Goal: Task Accomplishment & Management: Complete application form

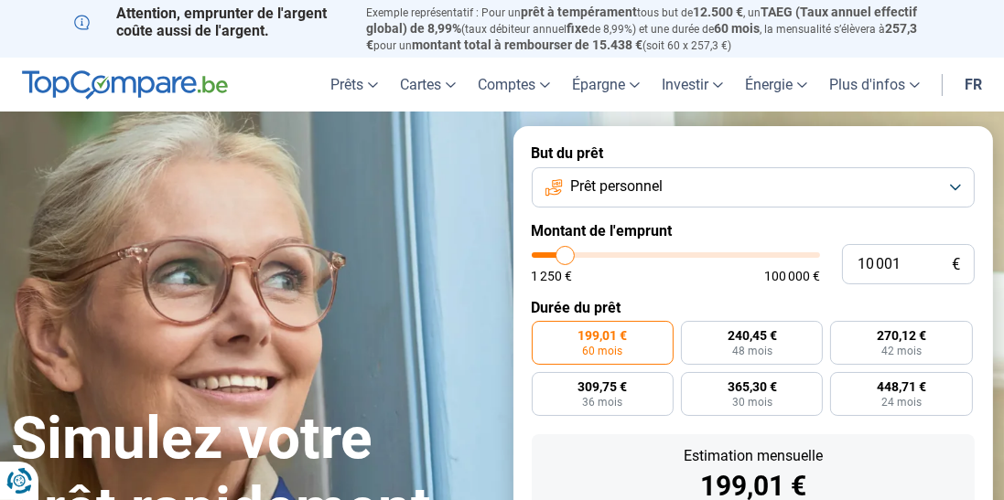
click at [909, 359] on label "270,12 € 42 mois" at bounding box center [901, 343] width 142 height 44
click at [842, 333] on input "270,12 € 42 mois" at bounding box center [836, 327] width 12 height 12
radio input "true"
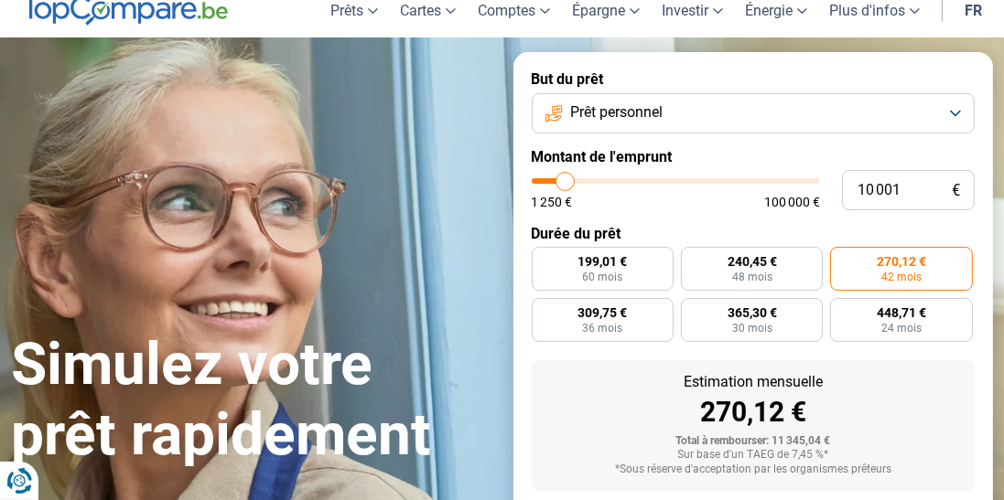
scroll to position [71, 0]
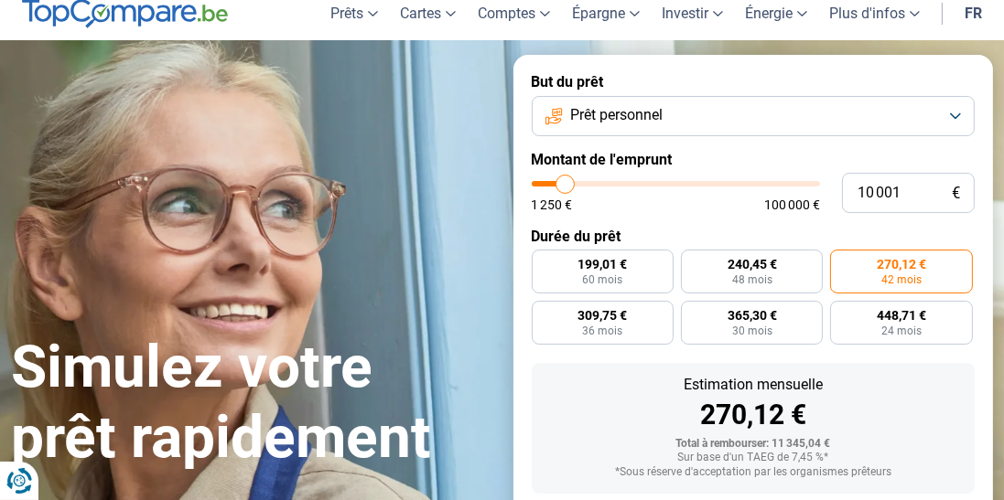
click at [723, 123] on button "Prêt personnel" at bounding box center [754, 116] width 444 height 40
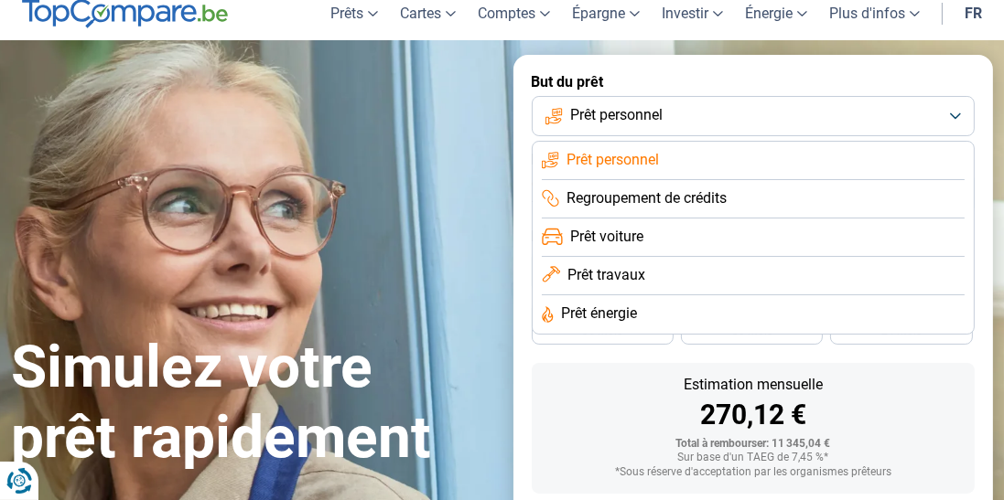
click at [645, 242] on li "Prêt voiture" at bounding box center [754, 238] width 424 height 38
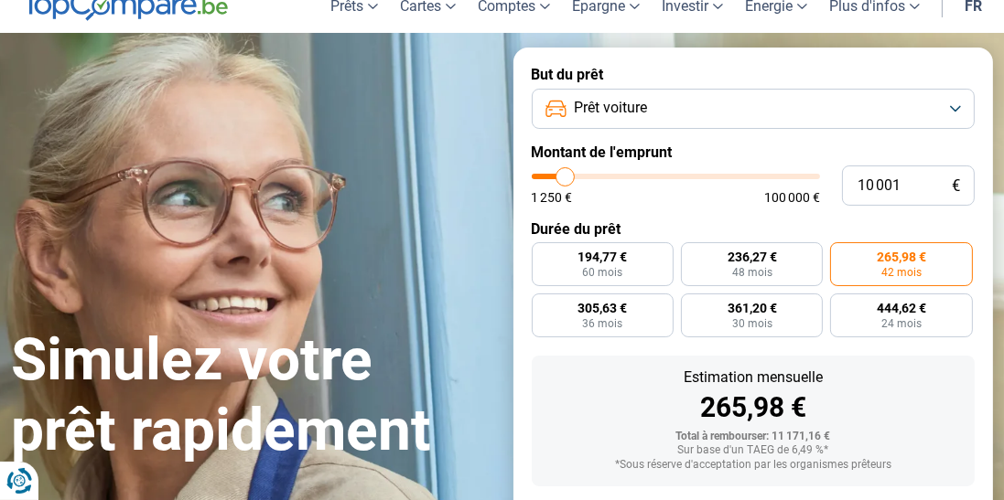
scroll to position [77, 0]
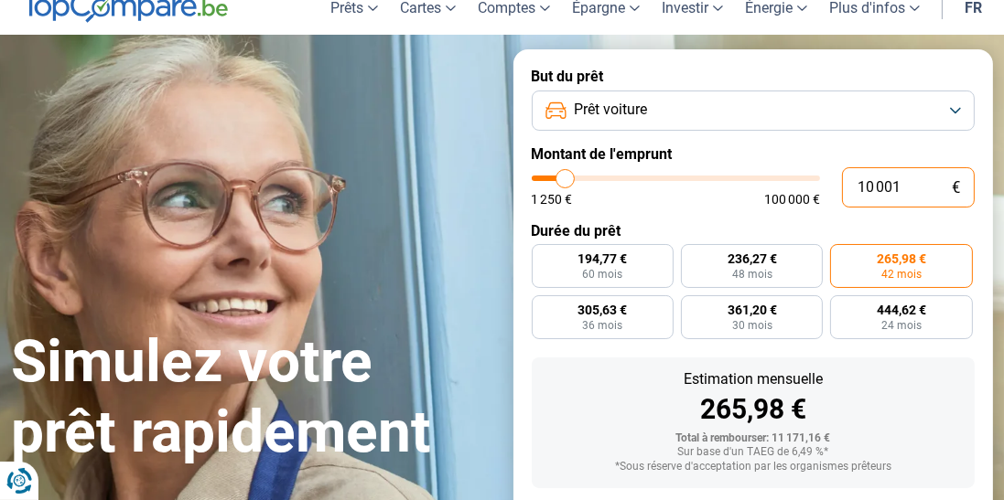
click at [944, 194] on input "10 001" at bounding box center [908, 187] width 133 height 40
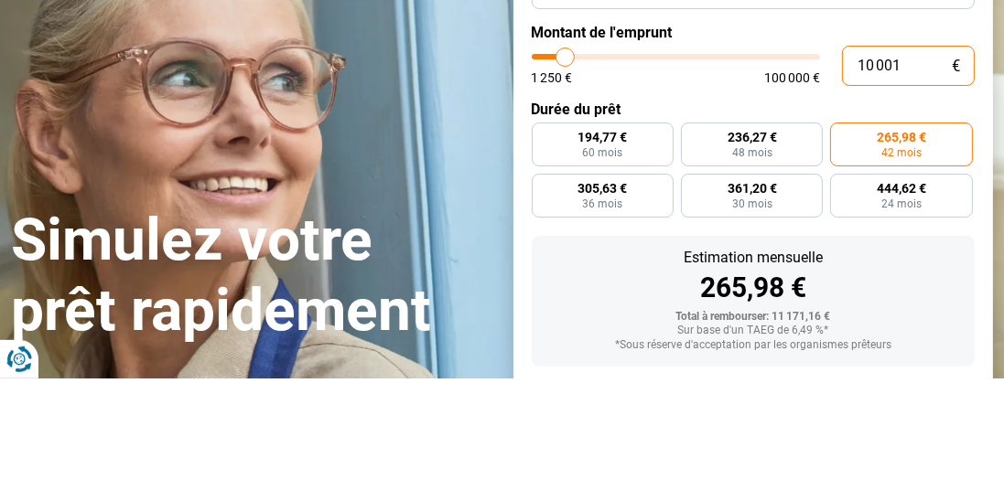
type input "1 000"
type input "1250"
type input "100"
type input "1250"
type input "10"
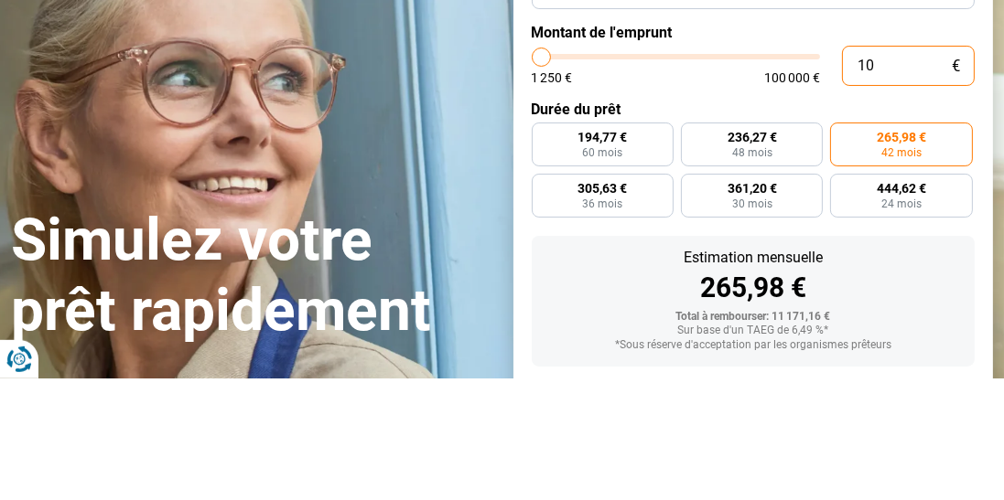
type input "1250"
type input "1"
type input "1250"
type input "0"
type input "1250"
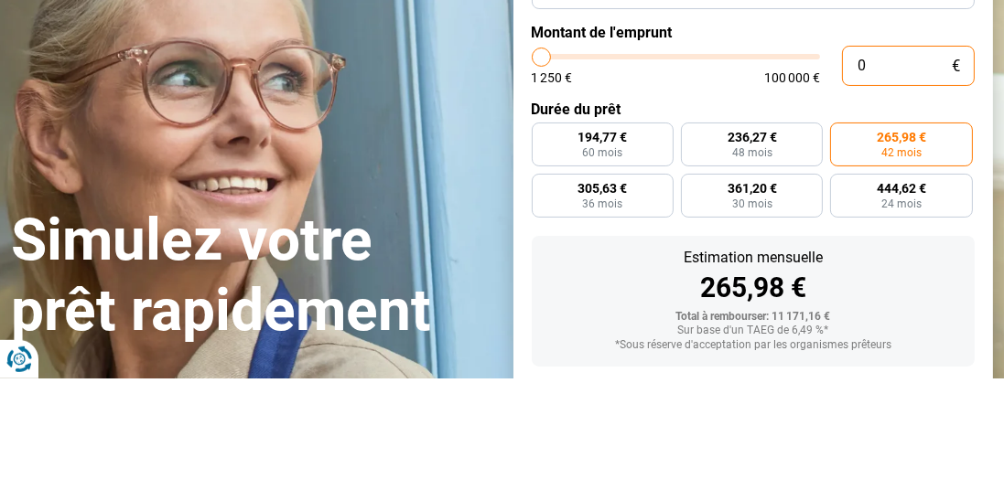
type input "1 250"
type input "1250"
radio input "true"
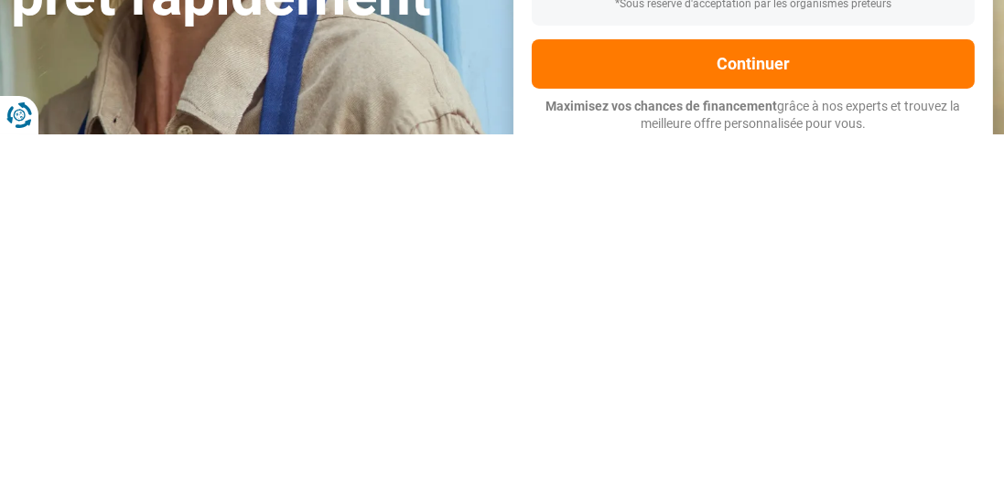
type input "12 509"
type input "12500"
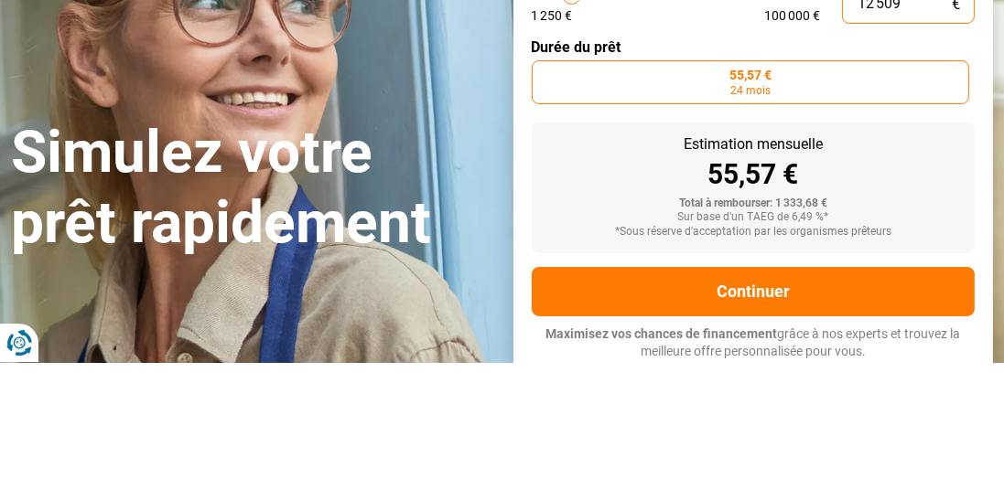
scroll to position [123, 0]
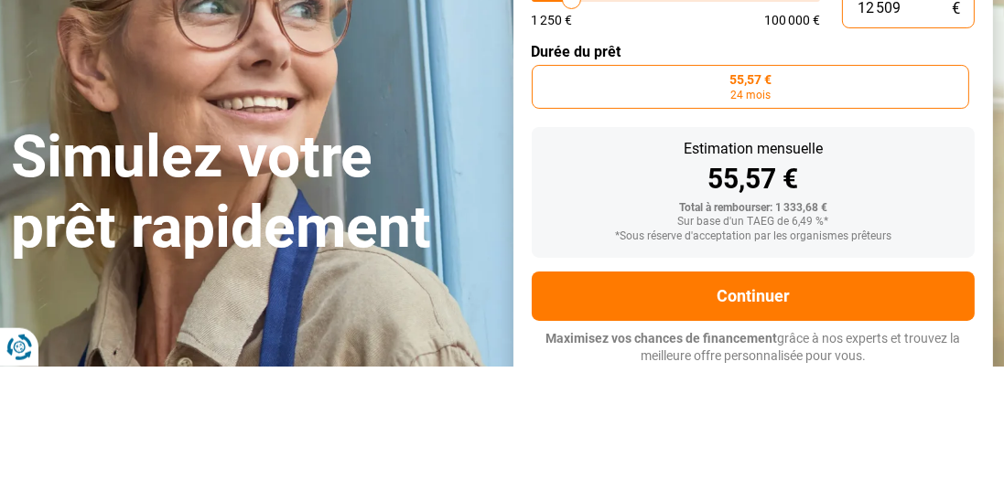
type input "125 090"
type input "100000"
type input "100 000"
type input "100000"
radio input "false"
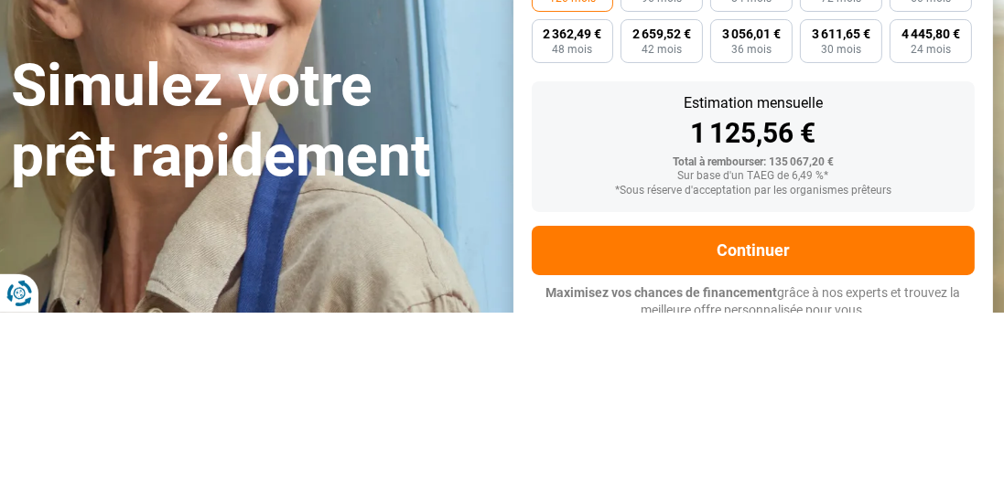
scroll to position [174, 0]
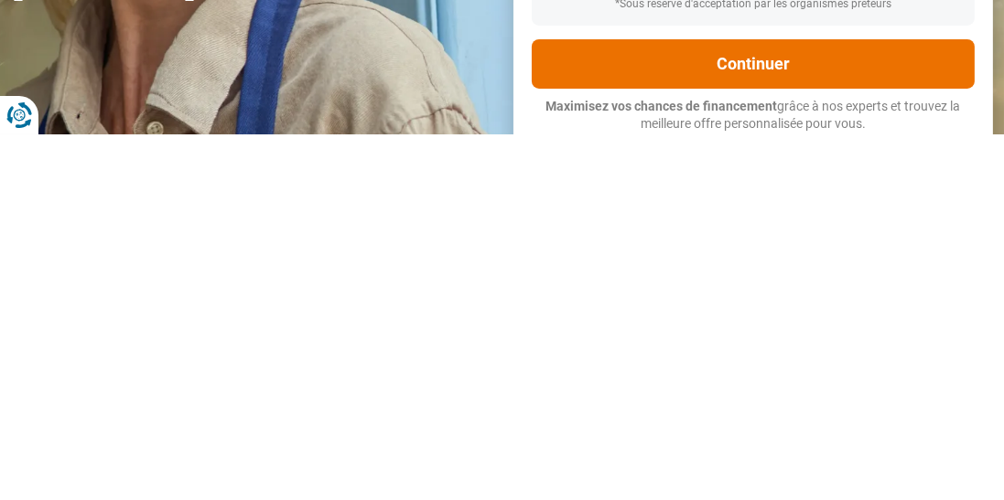
click at [877, 436] on button "Continuer" at bounding box center [754, 429] width 444 height 49
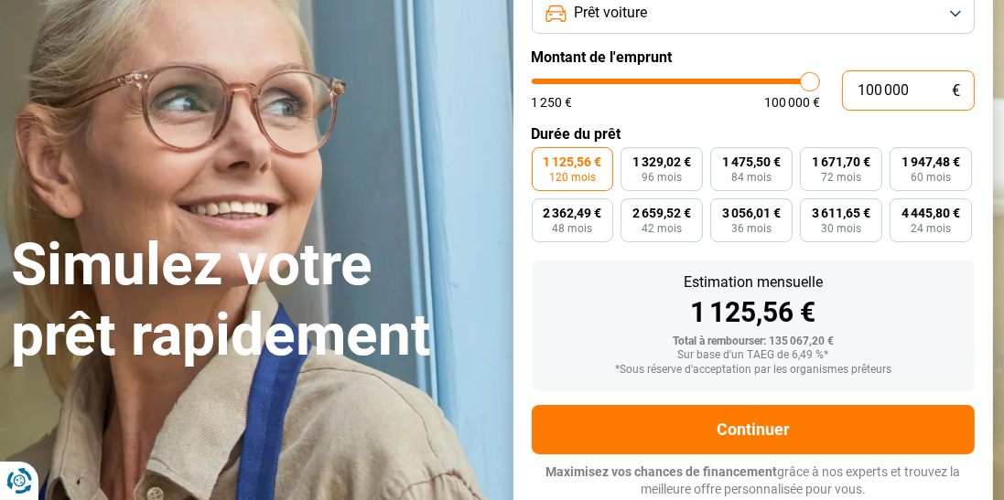
click at [930, 91] on input "100 000" at bounding box center [908, 90] width 133 height 40
type input "10 000"
type input "10000"
type input "1 000"
type input "1250"
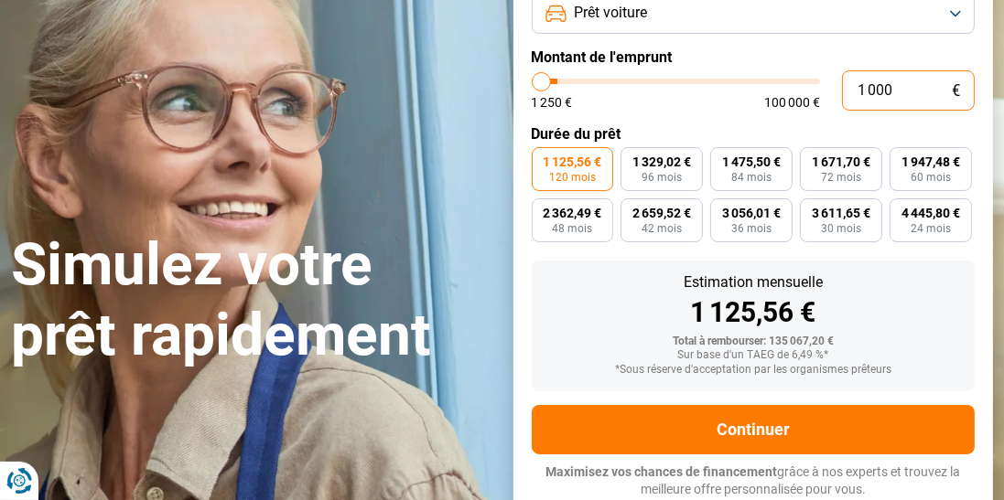
type input "100"
type input "1250"
type input "10"
type input "1250"
type input "1"
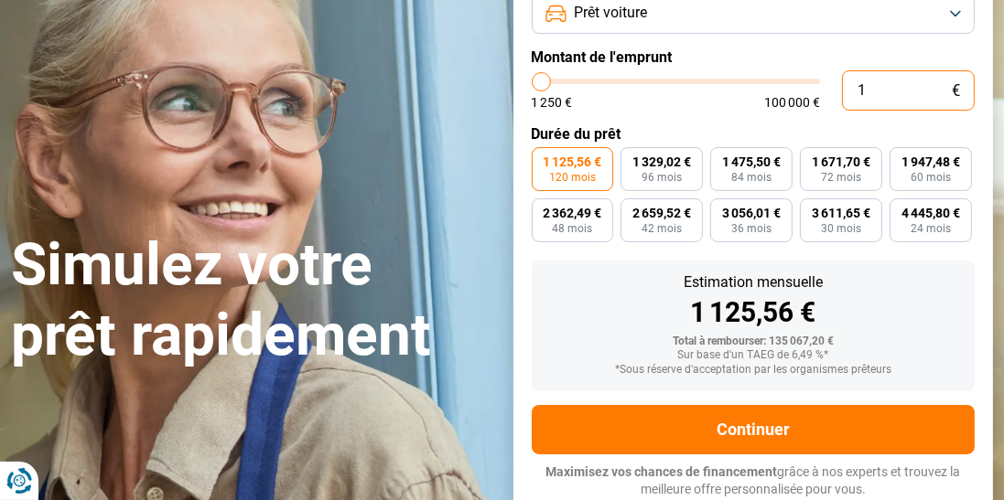
type input "1250"
type input "0"
type input "1250"
type input "9"
type input "1250"
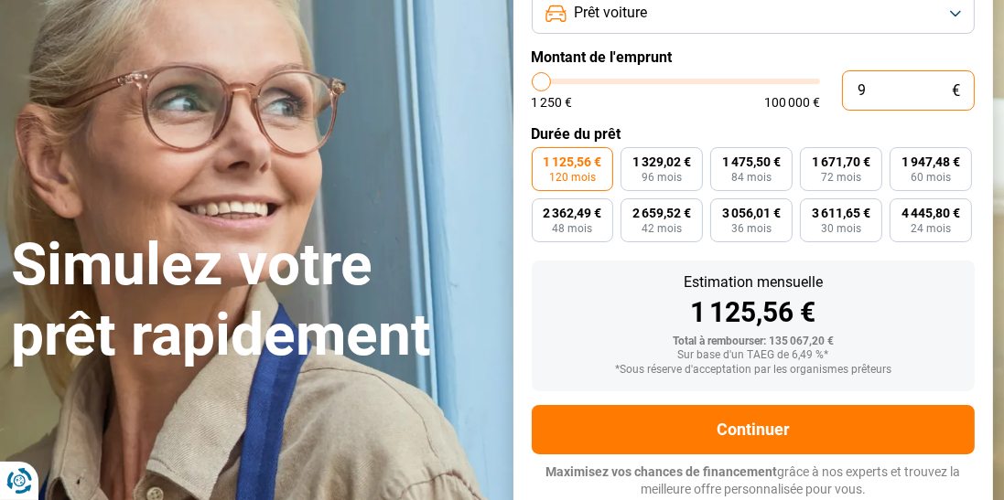
type input "90"
type input "1250"
type input "900"
type input "1250"
type input "9 000"
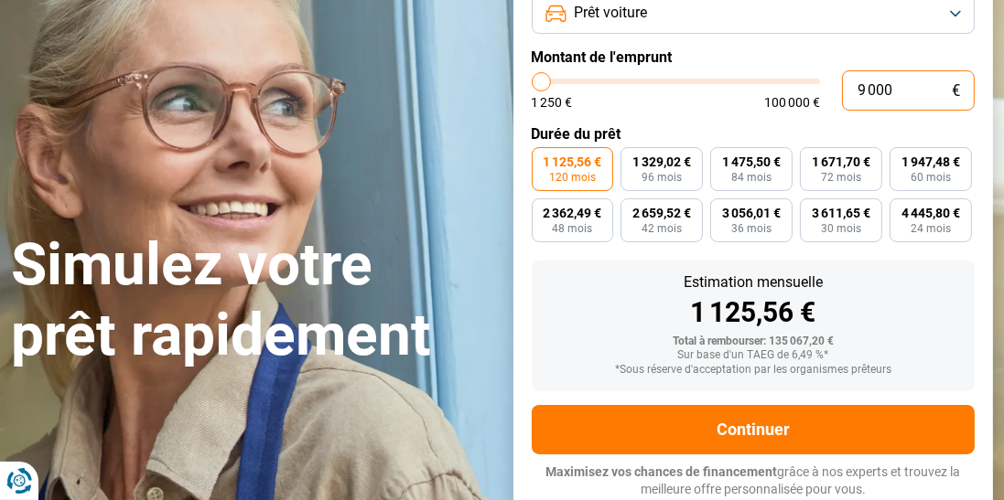
type input "9000"
radio input "true"
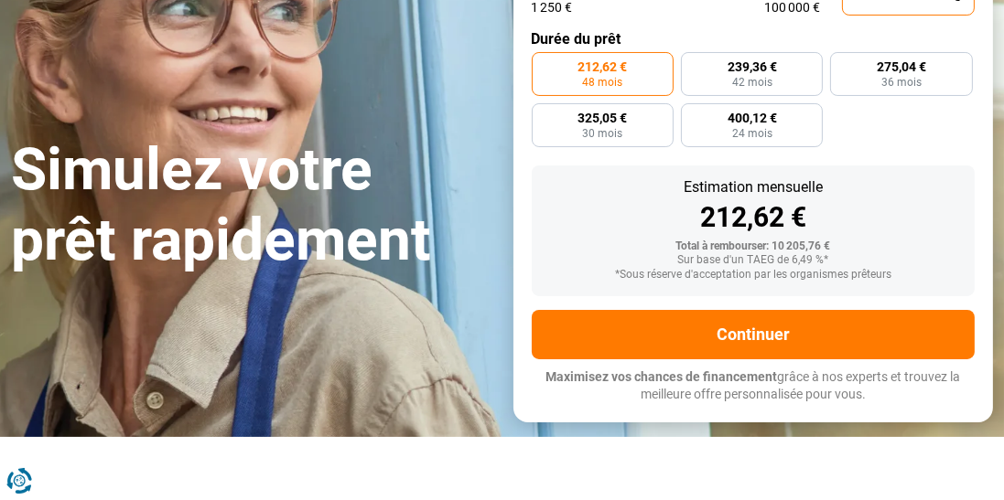
scroll to position [274, 0]
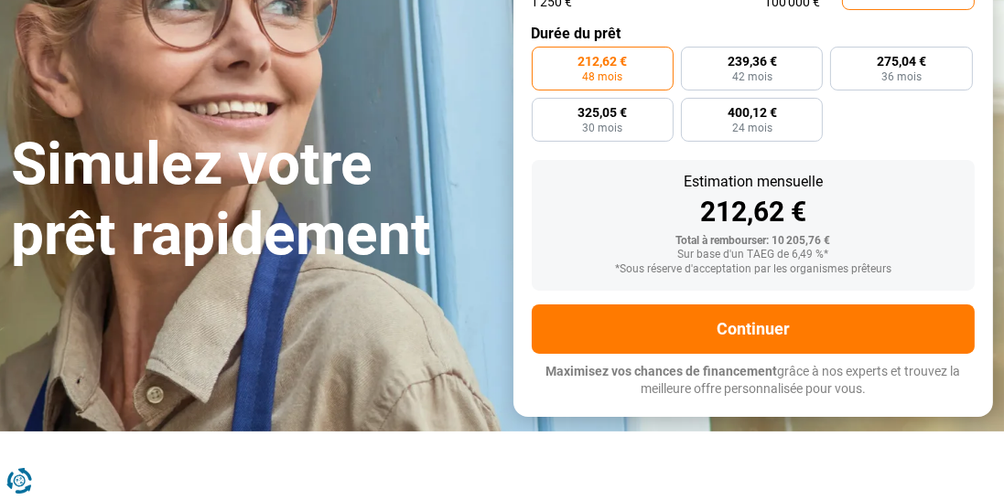
type input "9 000"
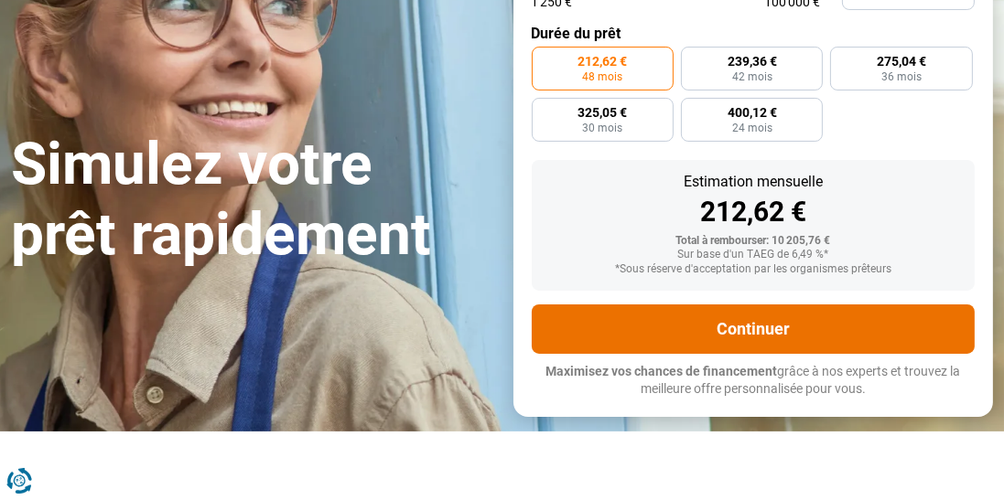
click at [799, 340] on button "Continuer" at bounding box center [754, 329] width 444 height 49
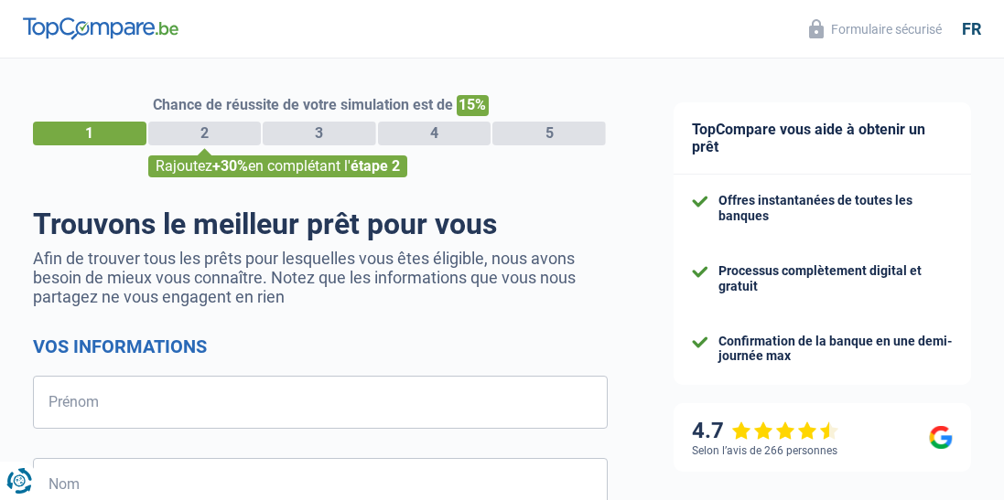
select select "32"
